Goal: Transaction & Acquisition: Purchase product/service

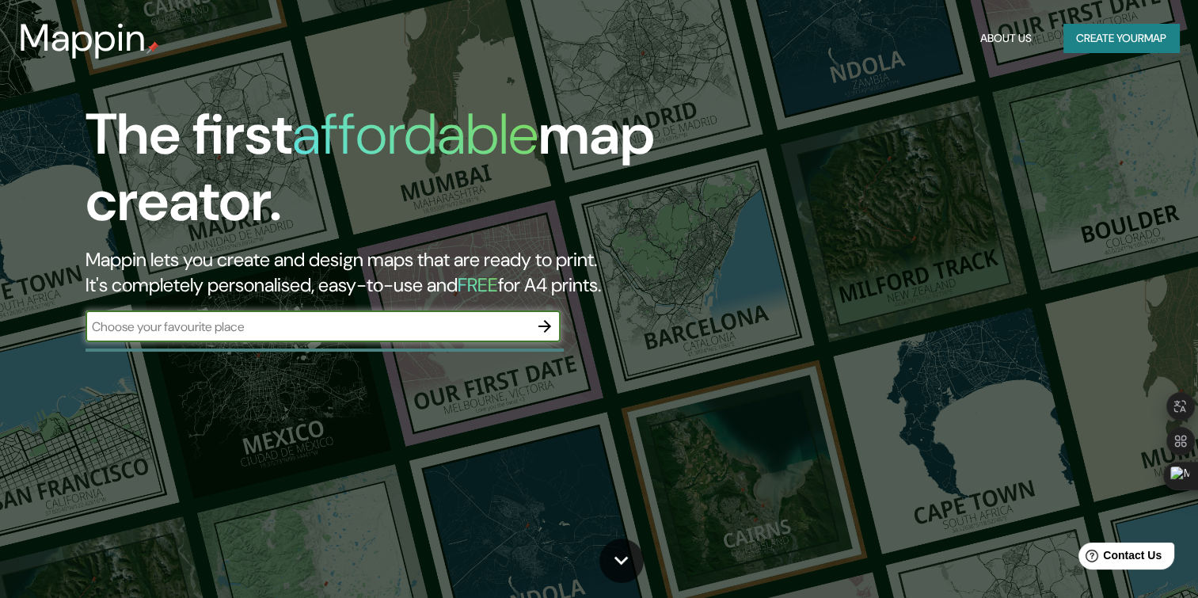
click at [233, 338] on div "​" at bounding box center [322, 326] width 475 height 32
type input "concepcion"
click at [548, 325] on icon "button" at bounding box center [544, 326] width 13 height 13
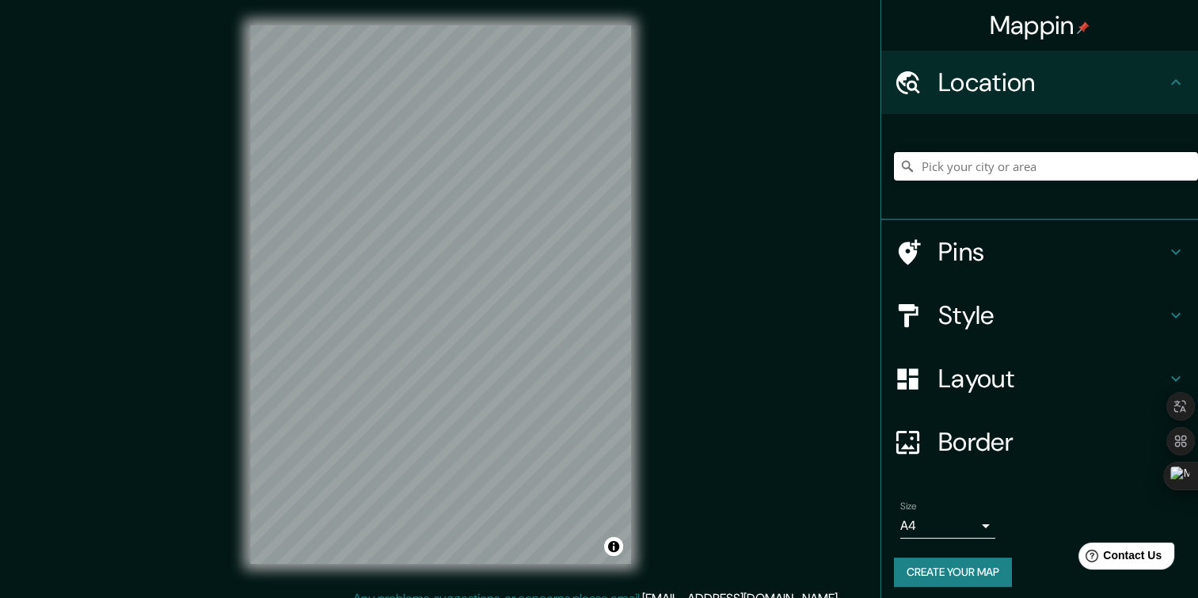
click at [954, 158] on input "Pick your city or area" at bounding box center [1046, 166] width 304 height 28
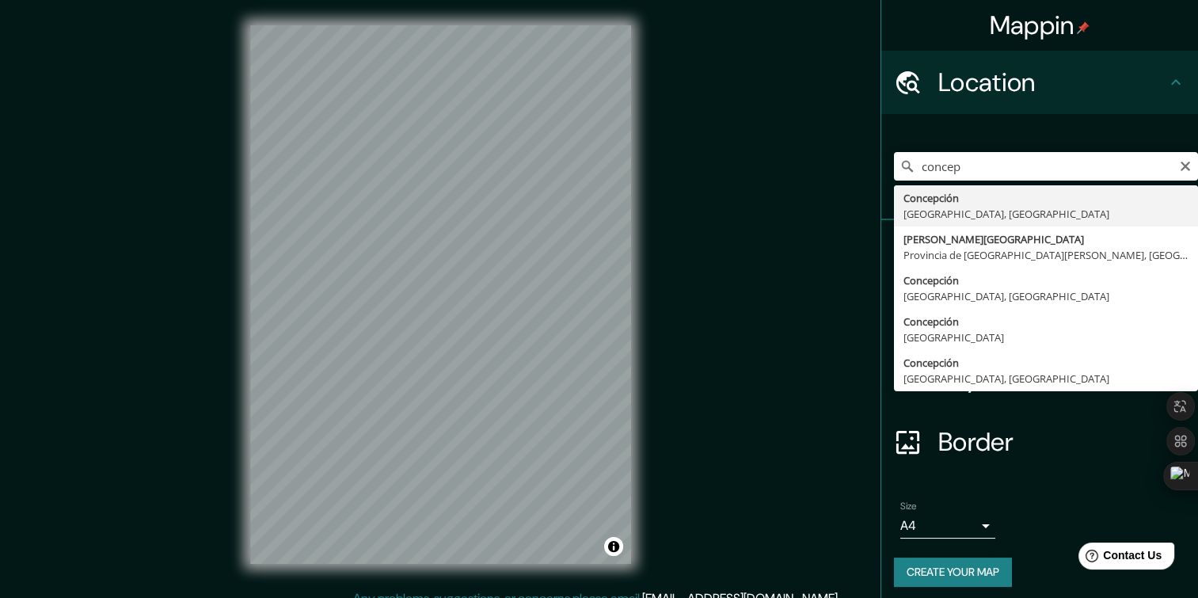
type input "[GEOGRAPHIC_DATA], [GEOGRAPHIC_DATA], [GEOGRAPHIC_DATA]"
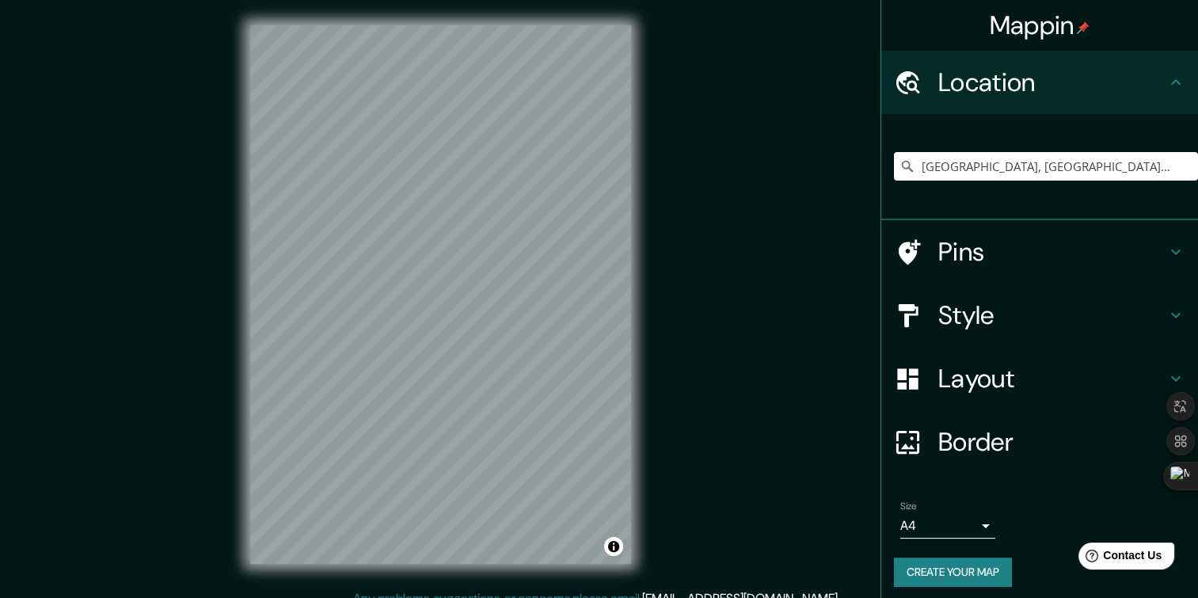
click at [1139, 311] on h4 "Style" at bounding box center [1052, 315] width 228 height 32
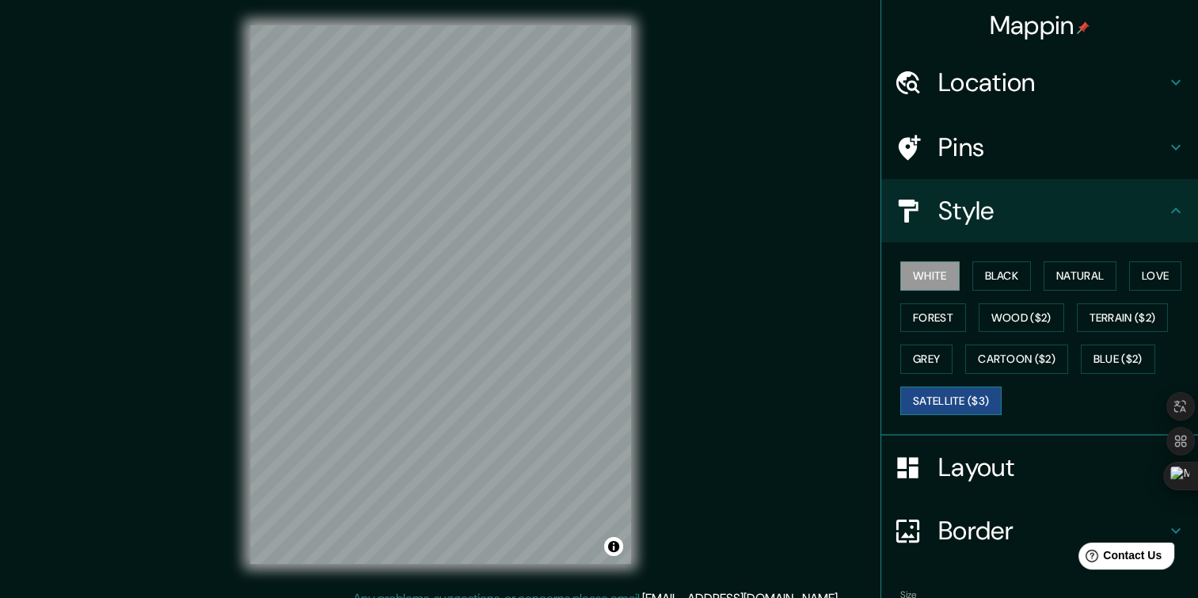
click at [925, 393] on button "Satellite ($3)" at bounding box center [950, 400] width 101 height 29
click at [906, 269] on button "White" at bounding box center [929, 275] width 59 height 29
click at [972, 265] on button "Black" at bounding box center [1001, 275] width 59 height 29
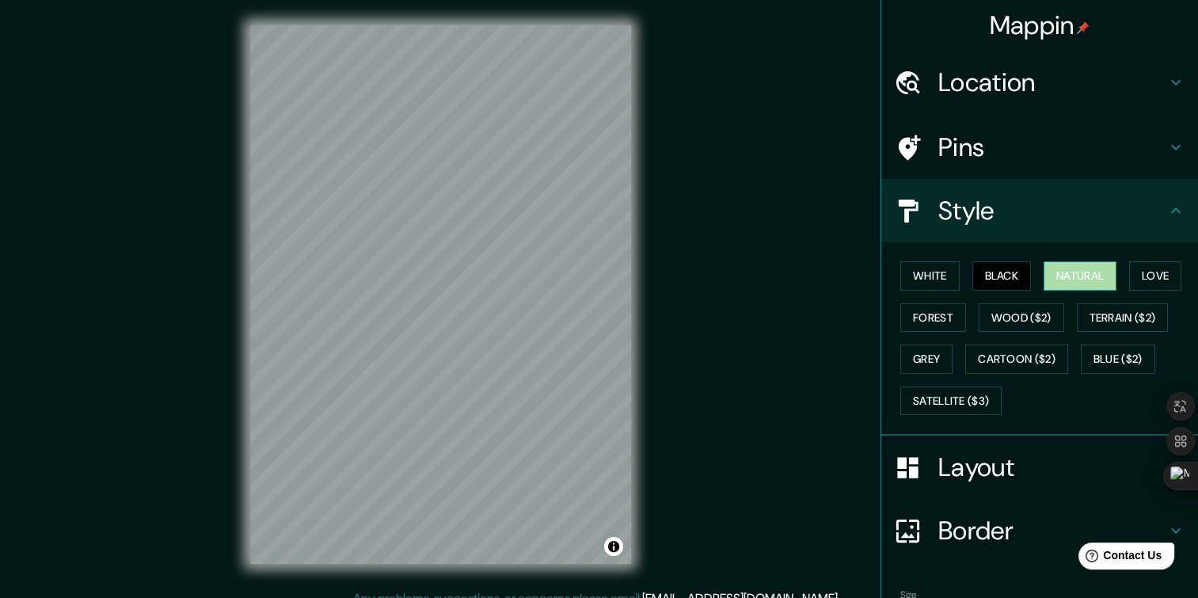
click at [1073, 282] on button "Natural" at bounding box center [1079, 275] width 73 height 29
click at [1142, 277] on button "Love" at bounding box center [1155, 275] width 52 height 29
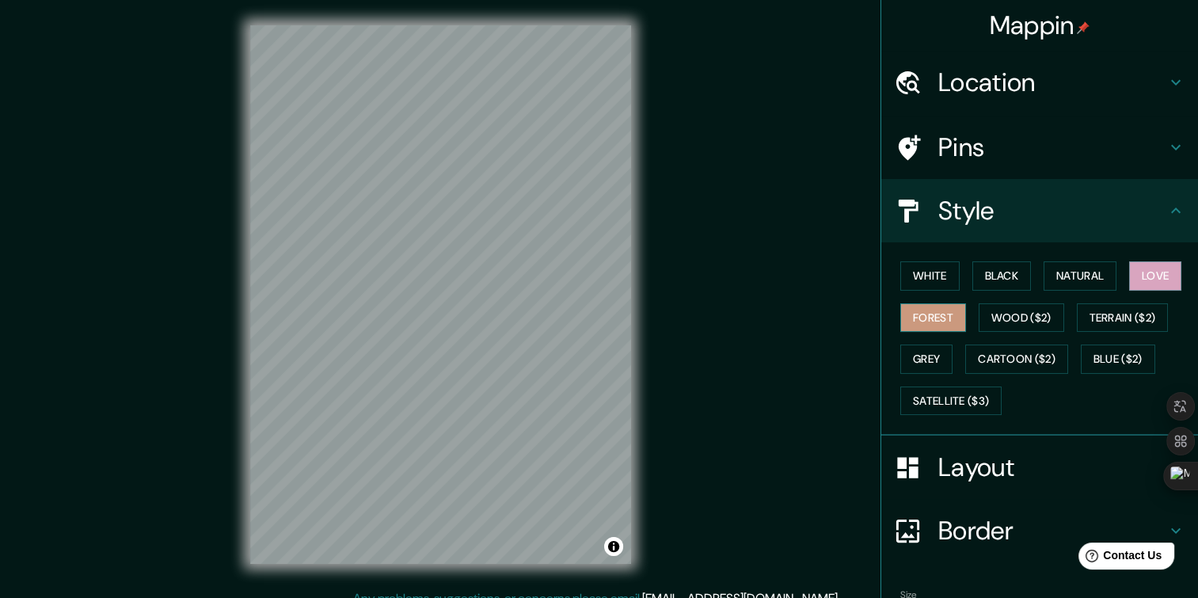
click at [907, 307] on button "Forest" at bounding box center [933, 317] width 66 height 29
click at [915, 275] on button "White" at bounding box center [929, 275] width 59 height 29
click at [1046, 388] on div "White Black Natural Love Forest Wood ($2) Terrain ($2) Grey Cartoon ($2) Blue (…" at bounding box center [1046, 338] width 304 height 166
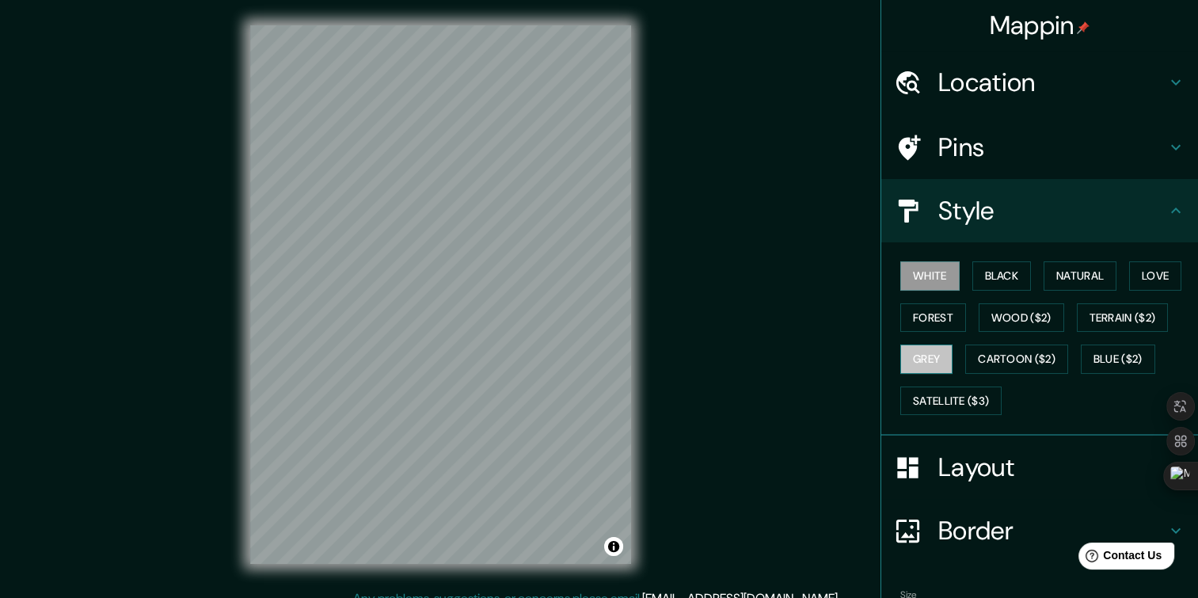
click at [918, 344] on button "Grey" at bounding box center [926, 358] width 52 height 29
click at [991, 351] on button "Cartoon ($2)" at bounding box center [1016, 358] width 103 height 29
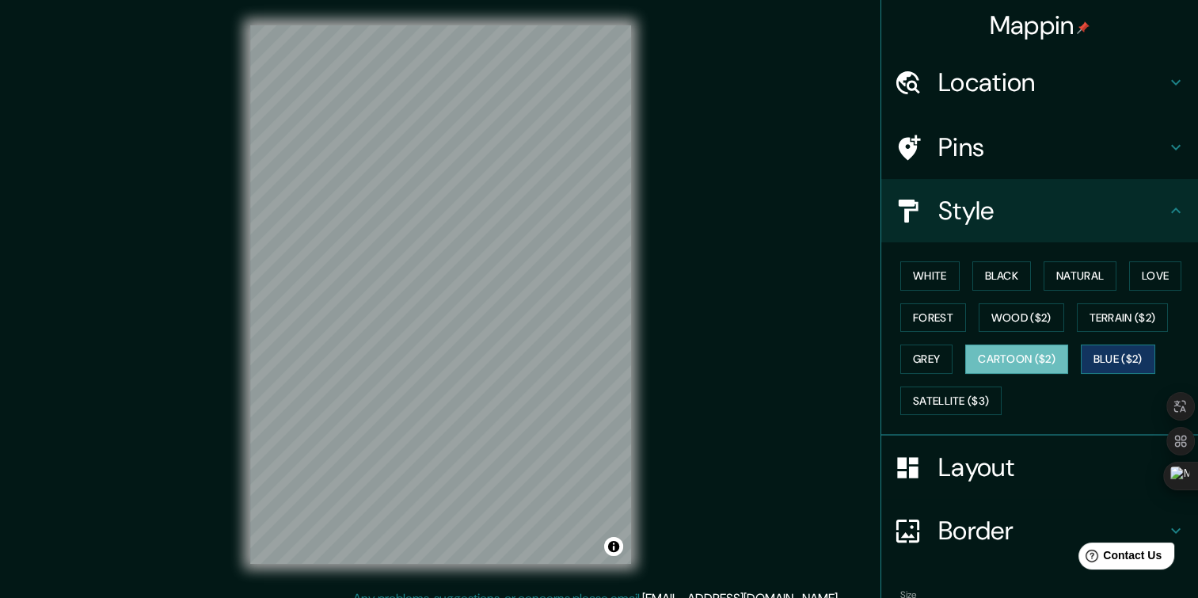
click at [1104, 359] on button "Blue ($2)" at bounding box center [1118, 358] width 74 height 29
click at [978, 400] on button "Satellite ($3)" at bounding box center [950, 400] width 101 height 29
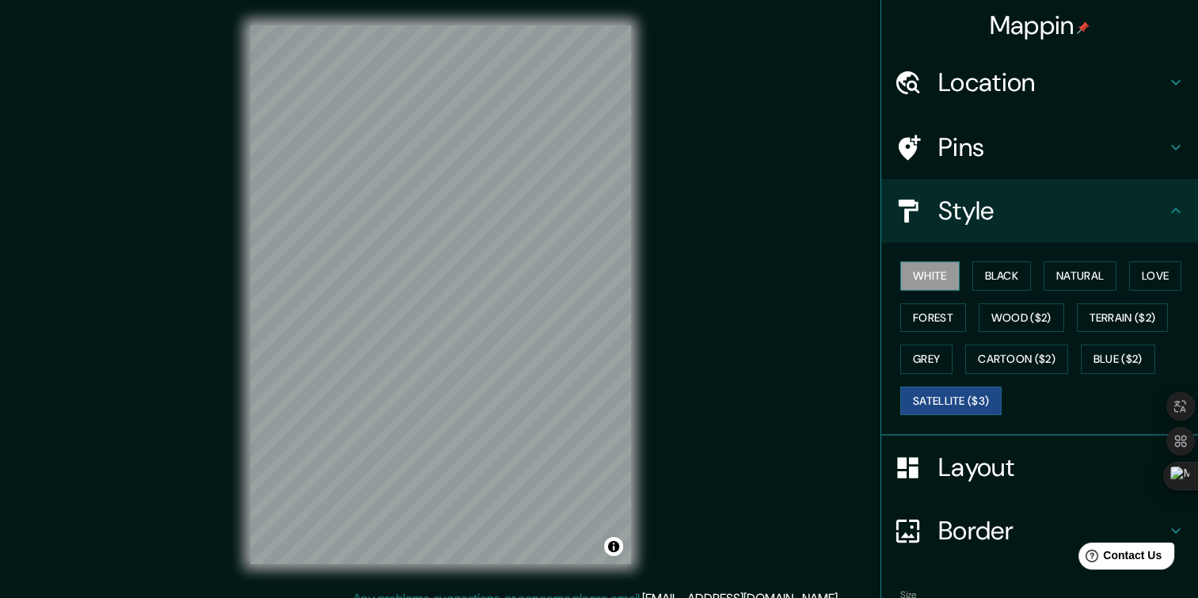
click at [925, 275] on button "White" at bounding box center [929, 275] width 59 height 29
click at [1042, 396] on div "White Black Natural Love Forest Wood ($2) Terrain ($2) Grey Cartoon ($2) Blue (…" at bounding box center [1046, 338] width 304 height 166
click at [966, 395] on button "Satellite ($3)" at bounding box center [950, 400] width 101 height 29
click at [923, 269] on button "White" at bounding box center [929, 275] width 59 height 29
